Goal: Task Accomplishment & Management: Use online tool/utility

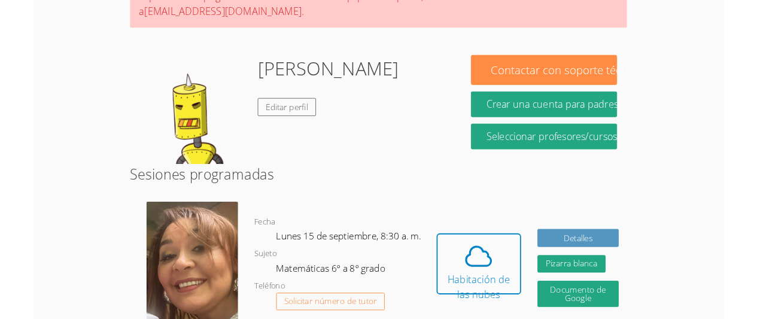
scroll to position [150, 0]
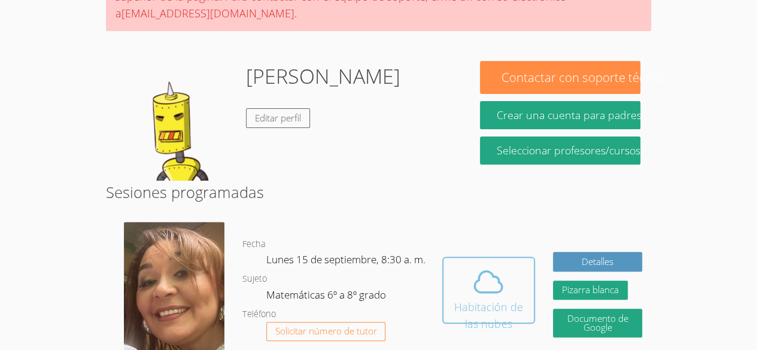
click at [501, 278] on icon at bounding box center [488, 282] width 34 height 34
click at [489, 275] on icon at bounding box center [489, 281] width 28 height 21
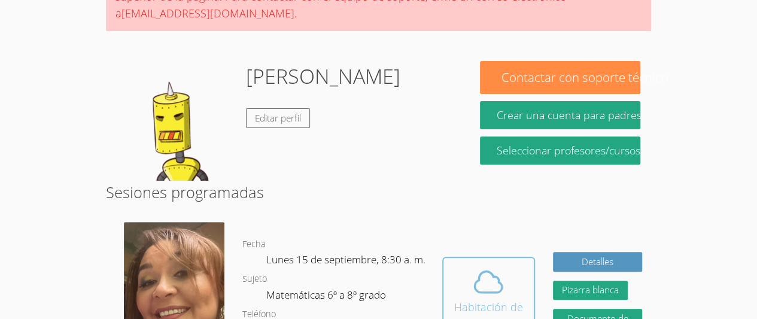
click at [477, 270] on icon at bounding box center [488, 282] width 34 height 34
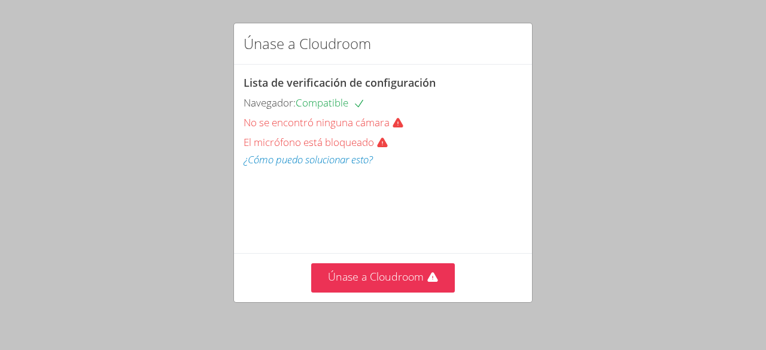
click at [402, 340] on div "Únase a Cloudroom Lista de verificación de configuración Navegador: Compatible …" at bounding box center [383, 175] width 766 height 350
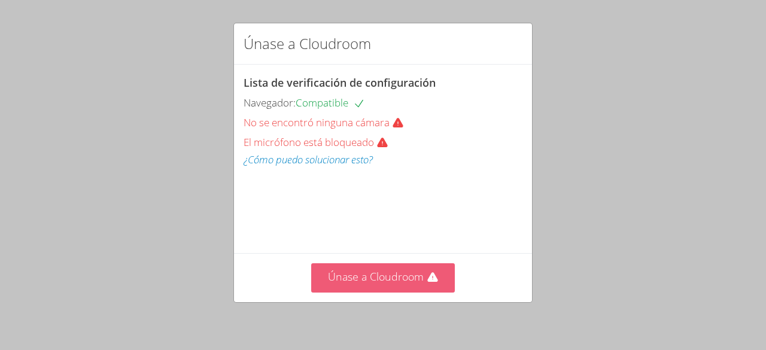
click at [354, 277] on font "Únase a Cloudroom" at bounding box center [376, 276] width 96 height 14
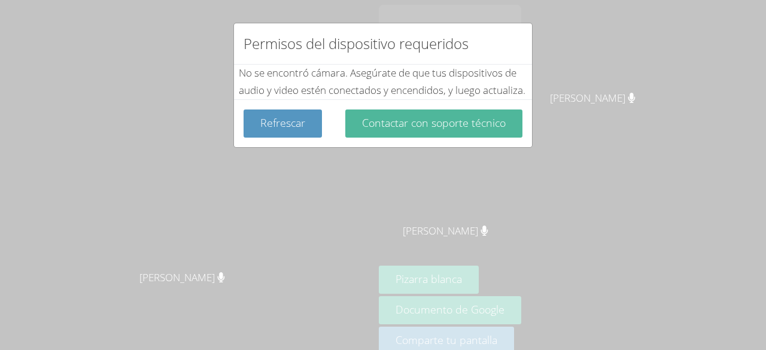
click at [390, 138] on button "Contactar con soporte técnico" at bounding box center [433, 123] width 177 height 28
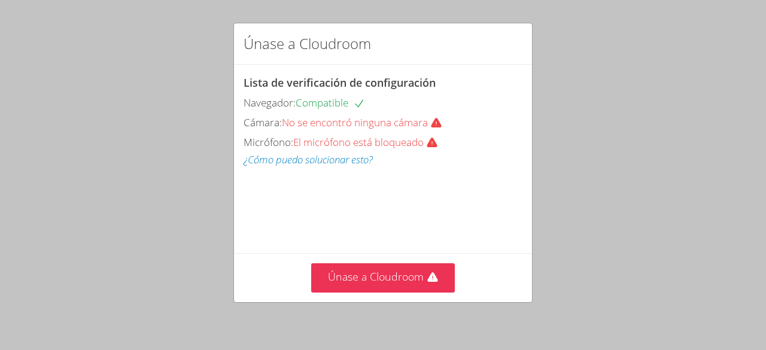
click at [373, 260] on div "Únase a Cloudroom" at bounding box center [383, 277] width 298 height 49
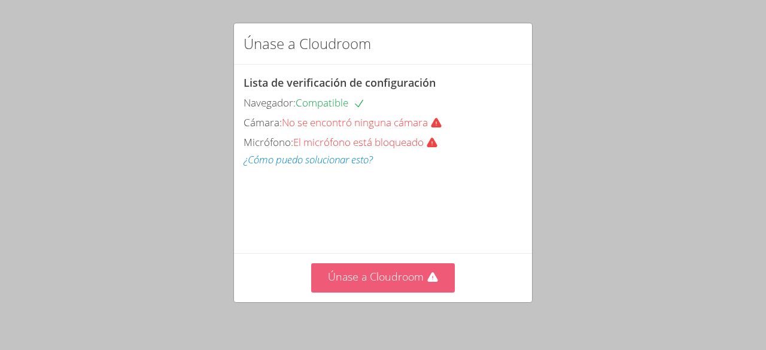
click at [370, 275] on font "Únase a Cloudroom" at bounding box center [376, 276] width 96 height 14
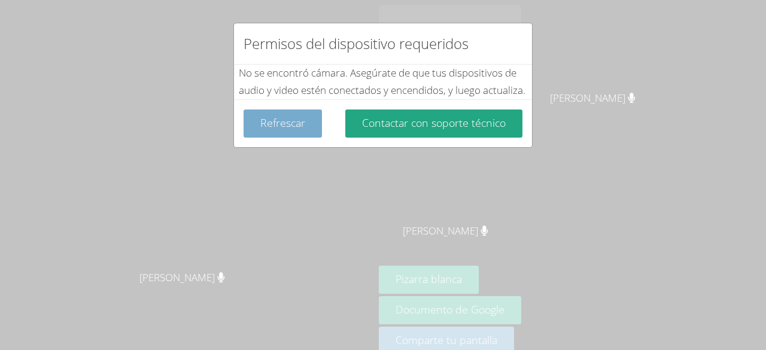
click at [293, 130] on font "Refrescar" at bounding box center [282, 122] width 45 height 14
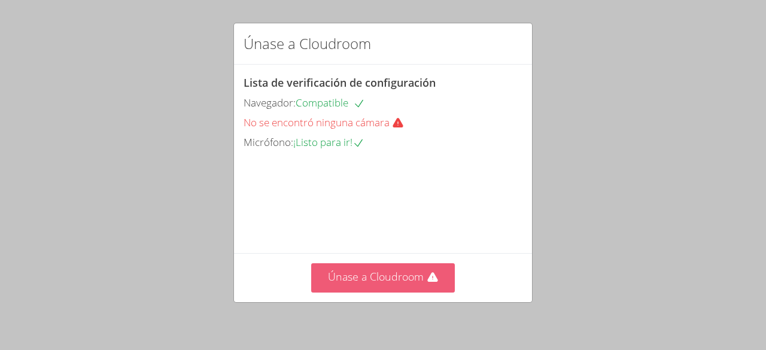
click at [358, 269] on font "Únase a Cloudroom" at bounding box center [376, 276] width 96 height 14
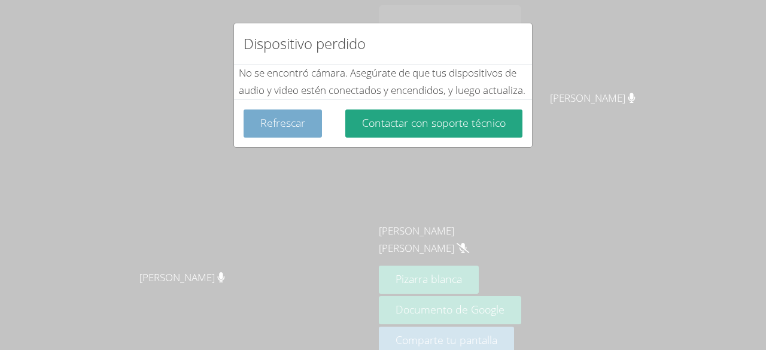
click at [289, 130] on font "Refrescar" at bounding box center [282, 122] width 45 height 14
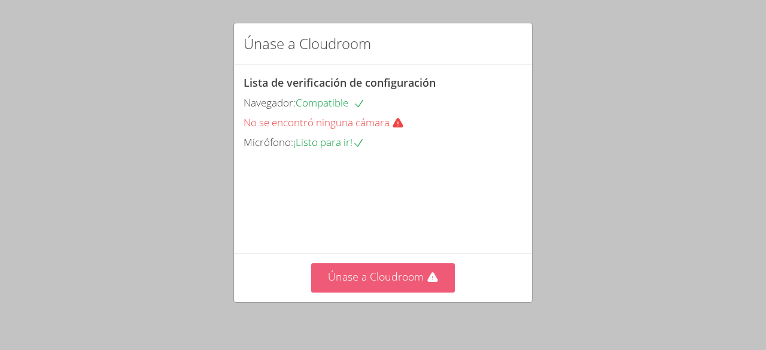
click at [381, 272] on font "Únase a Cloudroom" at bounding box center [376, 276] width 96 height 14
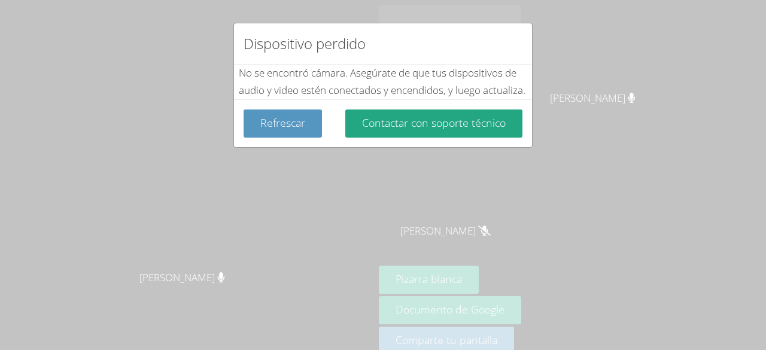
click at [659, 143] on div "Dispositivo perdido No se encontró cámara . Asegúrate de que tus dispositivos d…" at bounding box center [383, 175] width 766 height 350
click at [475, 318] on div "Dispositivo perdido No se encontró cámara . Asegúrate de que tus dispositivos d…" at bounding box center [383, 175] width 766 height 350
click at [285, 164] on div "Dispositivo perdido No se encontró cámara . Asegúrate de que tus dispositivos d…" at bounding box center [383, 175] width 766 height 350
click at [269, 130] on font "Refrescar" at bounding box center [282, 122] width 45 height 14
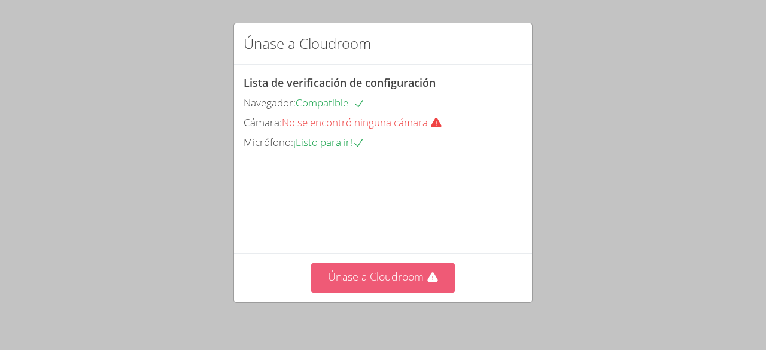
click at [390, 288] on button "Únase a Cloudroom" at bounding box center [383, 277] width 144 height 29
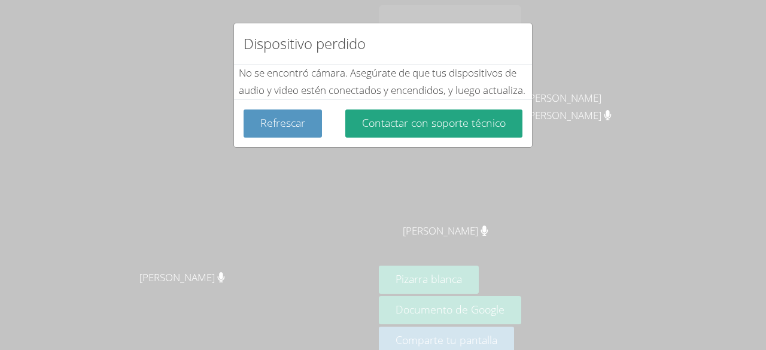
click at [504, 206] on div "Dispositivo perdido No se encontró cámara . Asegúrate de que tus dispositivos d…" at bounding box center [383, 175] width 766 height 350
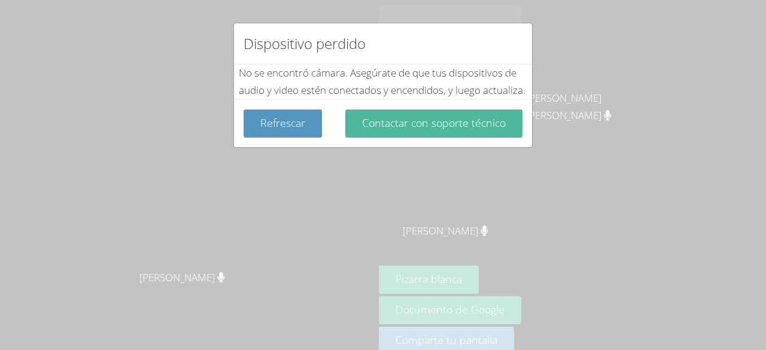
click at [482, 130] on font "Contactar con soporte técnico" at bounding box center [434, 122] width 144 height 14
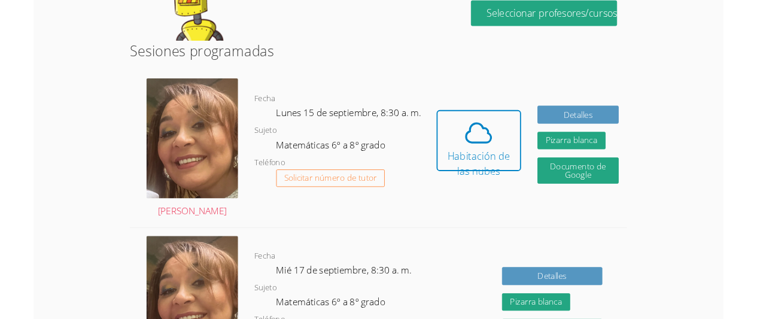
scroll to position [285, 0]
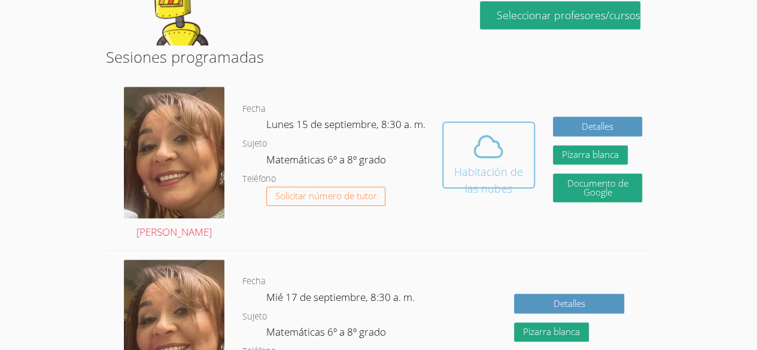
click at [479, 165] on font "Habitación de las nubes" at bounding box center [488, 180] width 69 height 31
click at [485, 165] on font "Habitación de las nubes" at bounding box center [488, 180] width 69 height 31
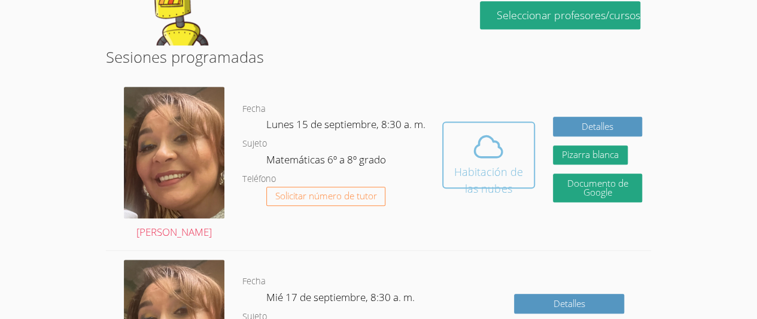
click at [512, 165] on font "Habitación de las nubes" at bounding box center [489, 180] width 76 height 34
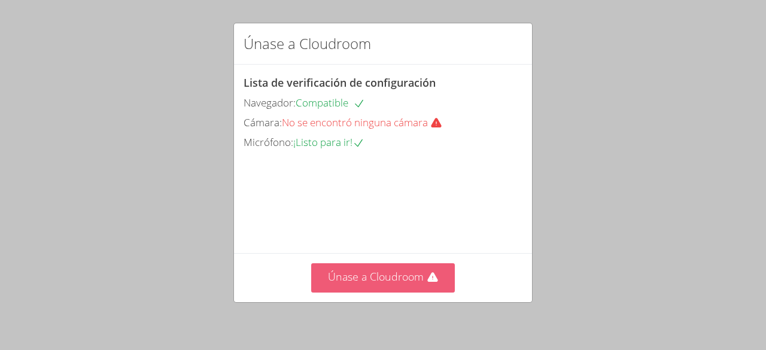
click at [369, 284] on button "Únase a Cloudroom" at bounding box center [383, 277] width 144 height 29
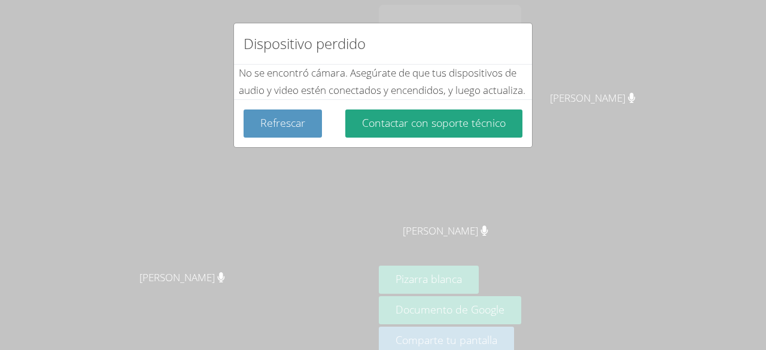
click at [559, 321] on div "Dispositivo perdido No se encontró cámara . Asegúrate de que tus dispositivos d…" at bounding box center [383, 175] width 766 height 350
click at [275, 130] on font "Refrescar" at bounding box center [282, 122] width 45 height 14
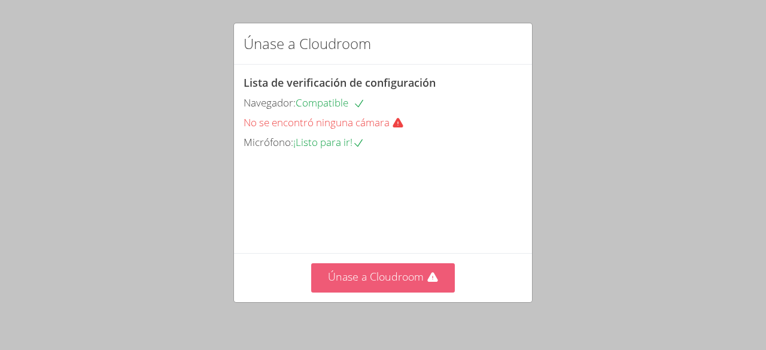
click at [345, 283] on font "Únase a Cloudroom" at bounding box center [376, 276] width 96 height 14
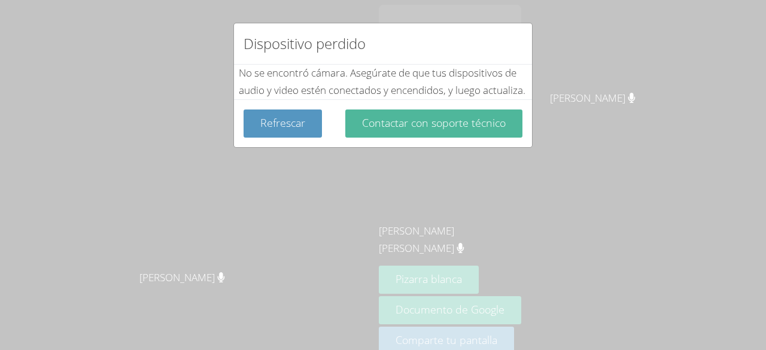
click at [370, 138] on button "Contactar con soporte técnico" at bounding box center [433, 123] width 177 height 28
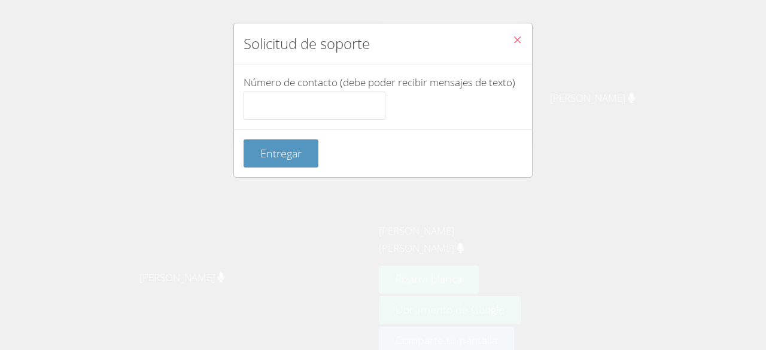
click at [512, 40] on icon "Cerca" at bounding box center [517, 40] width 10 height 10
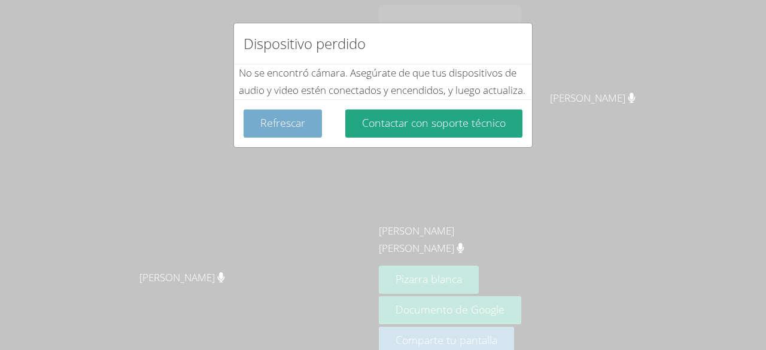
click at [284, 130] on font "Refrescar" at bounding box center [282, 122] width 45 height 14
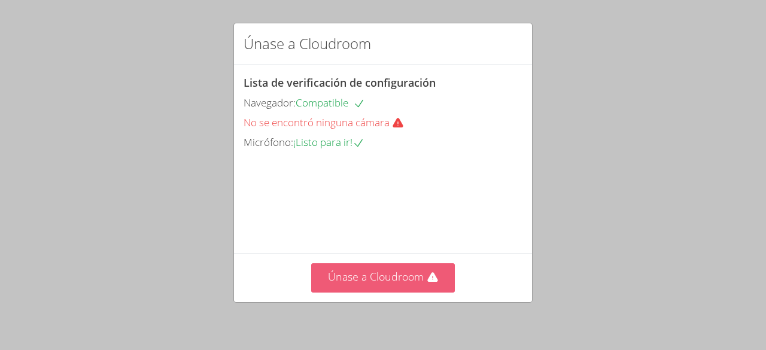
click at [369, 271] on font "Únase a Cloudroom" at bounding box center [376, 276] width 96 height 14
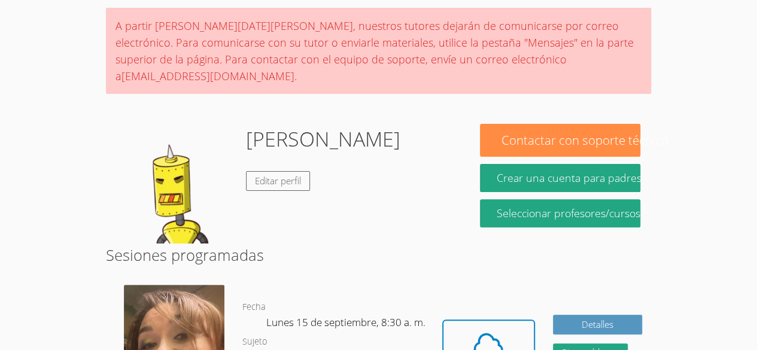
scroll to position [104, 0]
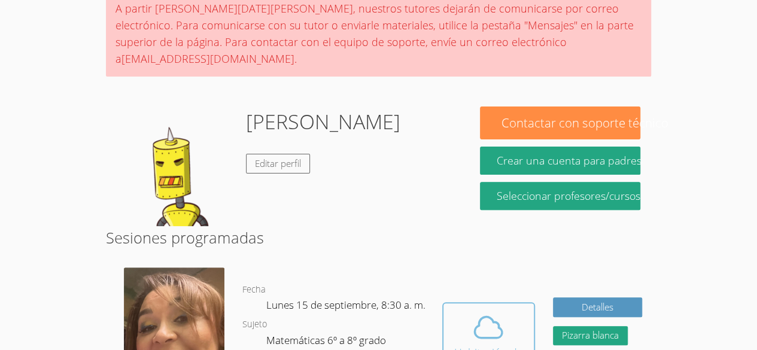
click at [723, 87] on body "Hogar Programas Sesiones Tutores Mensajes Facturación Cerrar sesión [PERSON_NAM…" at bounding box center [378, 71] width 757 height 350
click at [702, 41] on body "Hogar Programas Sesiones Tutores Mensajes Facturación Cerrar sesión [PERSON_NAM…" at bounding box center [378, 71] width 757 height 350
click at [471, 314] on icon at bounding box center [488, 328] width 34 height 34
